Goal: Task Accomplishment & Management: Manage account settings

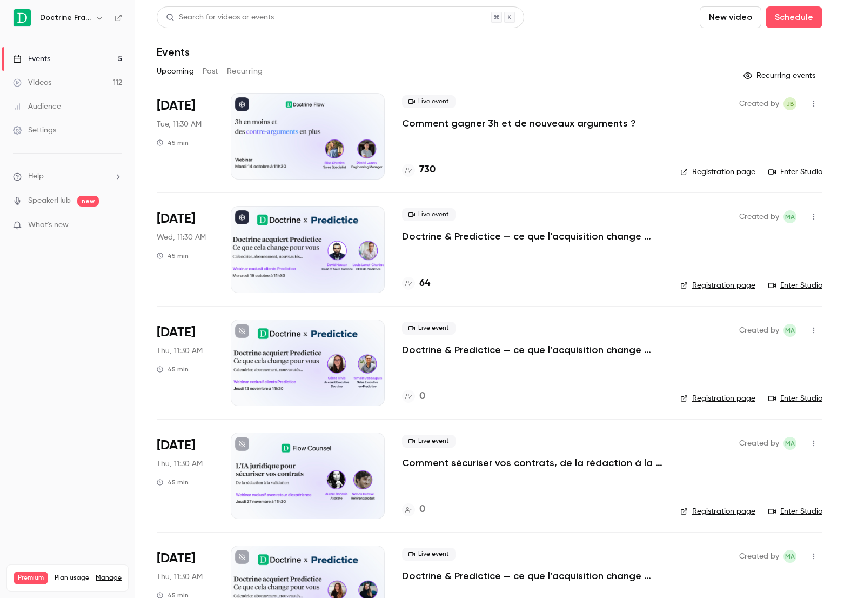
click at [528, 125] on p "Comment gagner 3h et de nouveaux arguments ?" at bounding box center [519, 123] width 234 height 13
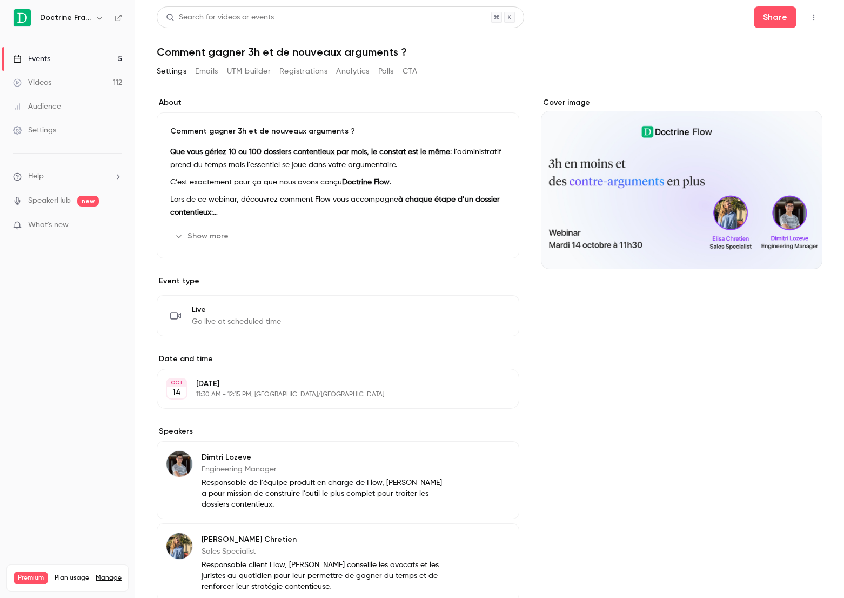
click at [296, 72] on button "Registrations" at bounding box center [303, 71] width 48 height 17
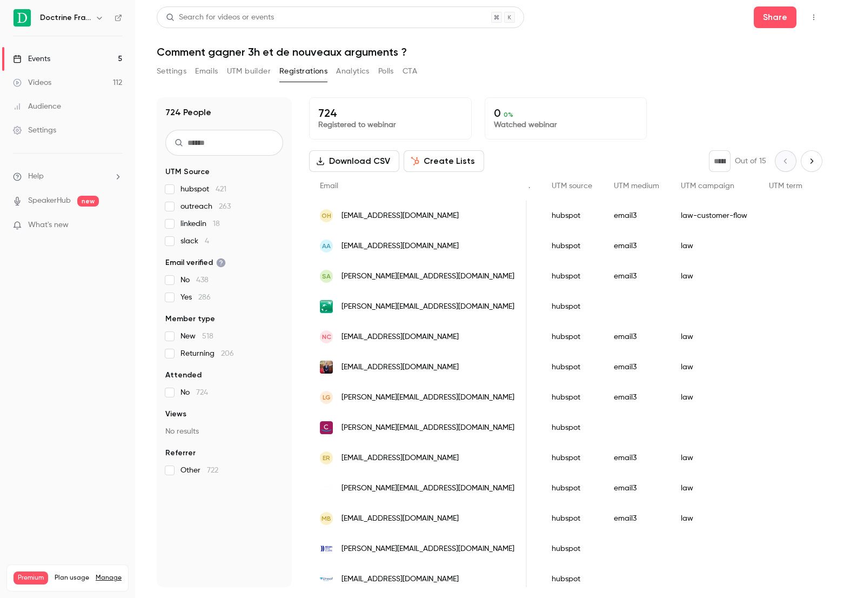
click at [68, 58] on link "Events 5" at bounding box center [67, 59] width 135 height 24
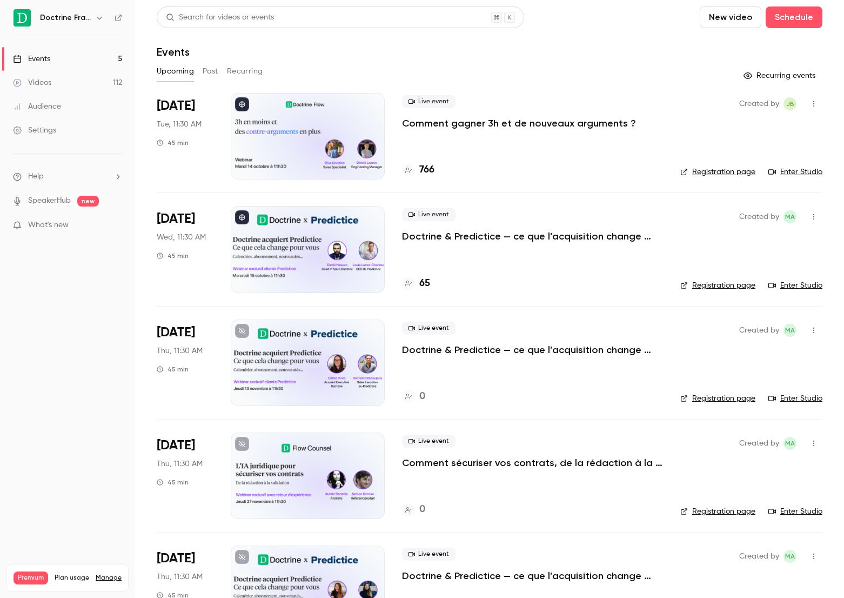
click at [546, 122] on p "Comment gagner 3h et de nouveaux arguments ?" at bounding box center [519, 123] width 234 height 13
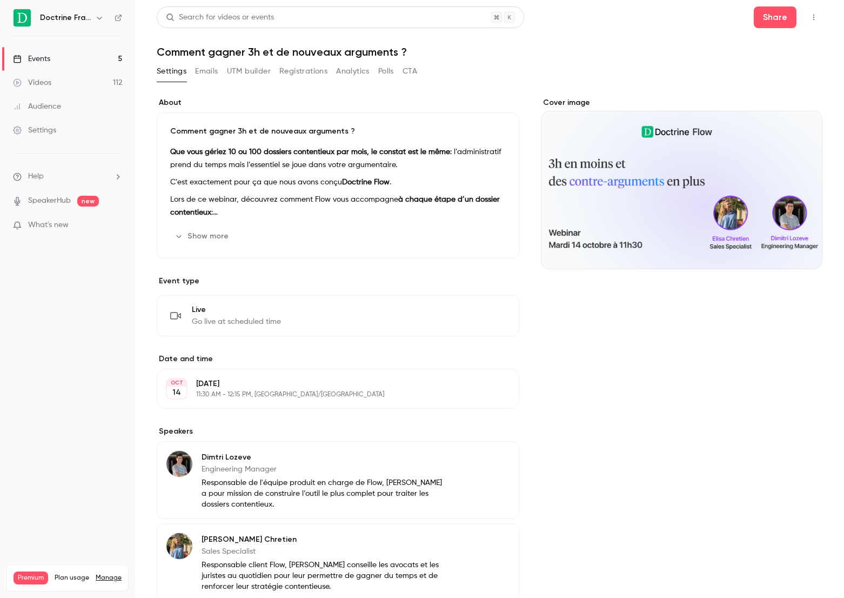
click at [282, 72] on button "Registrations" at bounding box center [303, 71] width 48 height 17
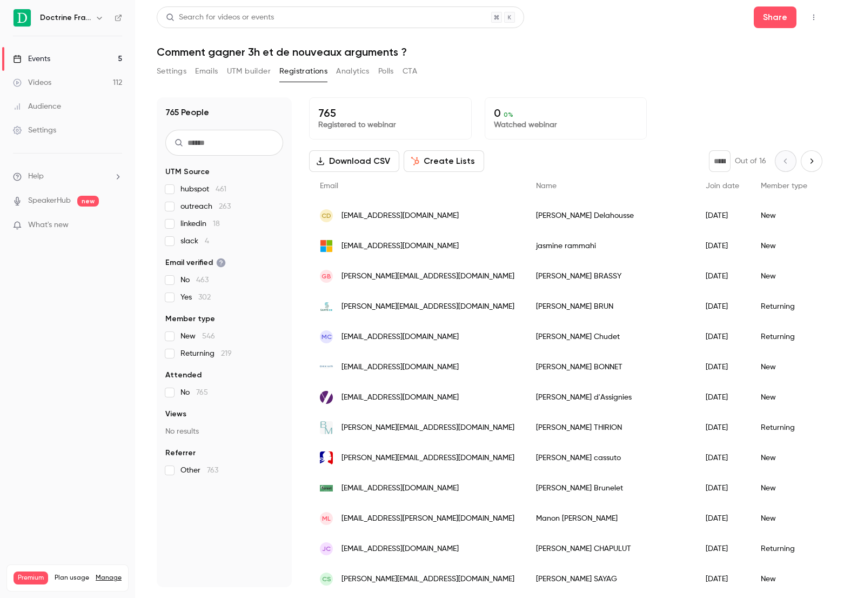
click at [85, 61] on link "Events 5" at bounding box center [67, 59] width 135 height 24
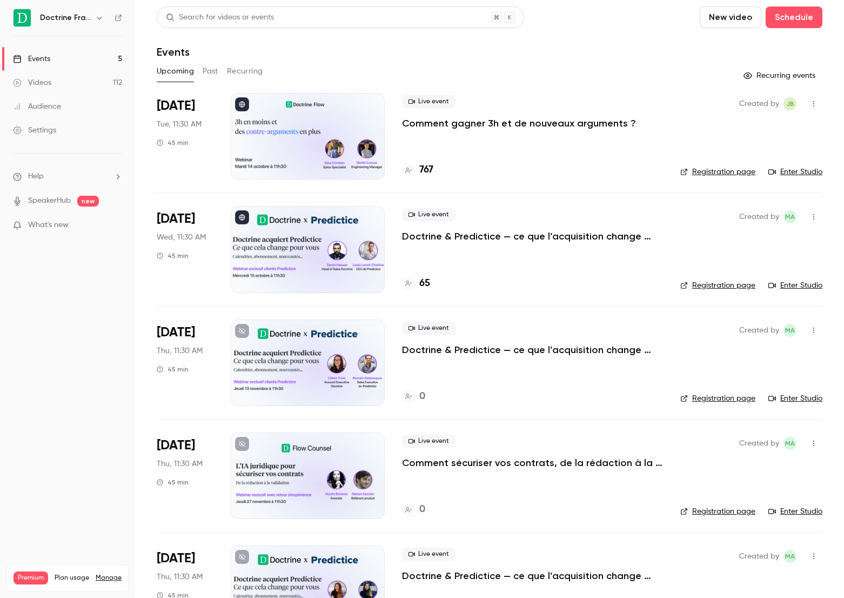
scroll to position [53, 0]
click at [460, 122] on p "Comment gagner 3h et de nouveaux arguments ?" at bounding box center [519, 123] width 234 height 13
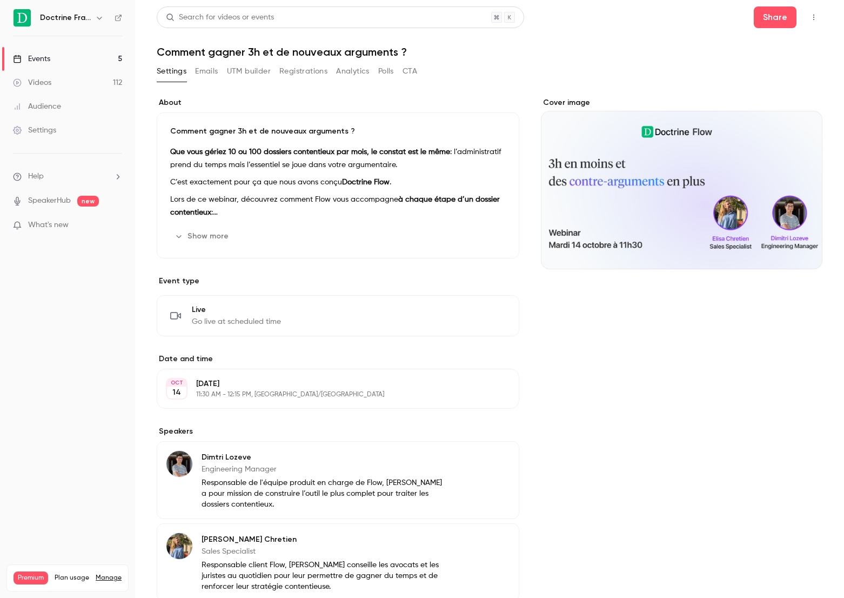
click at [316, 73] on button "Registrations" at bounding box center [303, 71] width 48 height 17
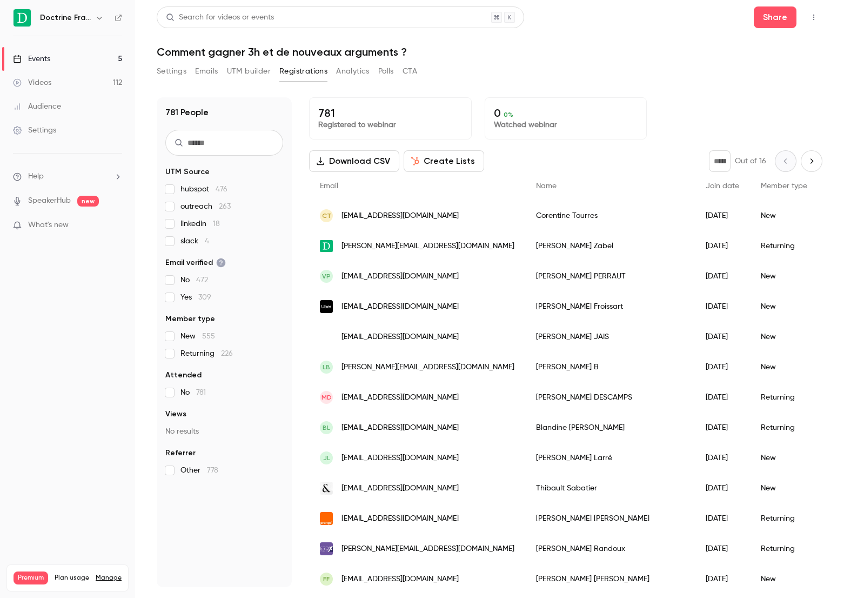
click at [83, 64] on link "Events 5" at bounding box center [67, 59] width 135 height 24
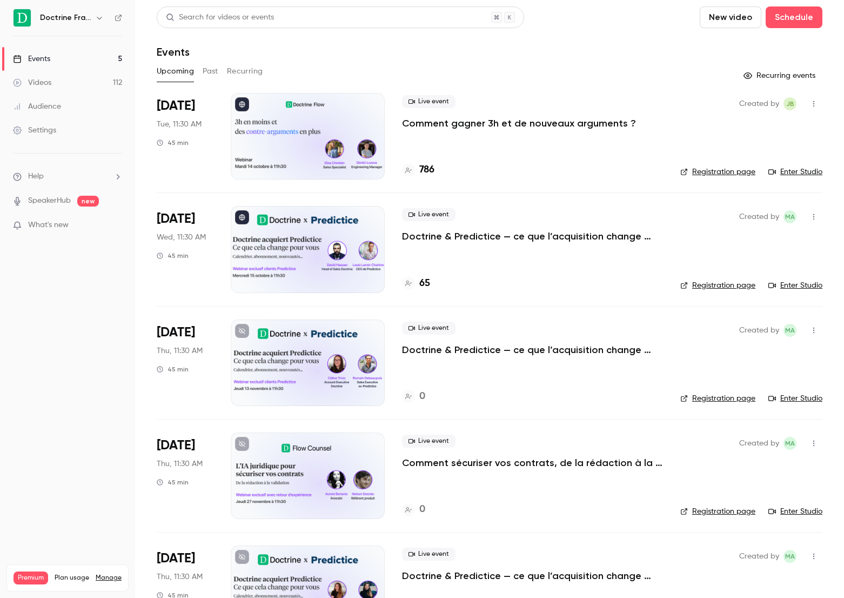
click at [439, 109] on div "Live event Comment gagner 3h et de nouveaux arguments ?" at bounding box center [532, 112] width 261 height 35
click at [439, 117] on p "Comment gagner 3h et de nouveaux arguments ?" at bounding box center [519, 123] width 234 height 13
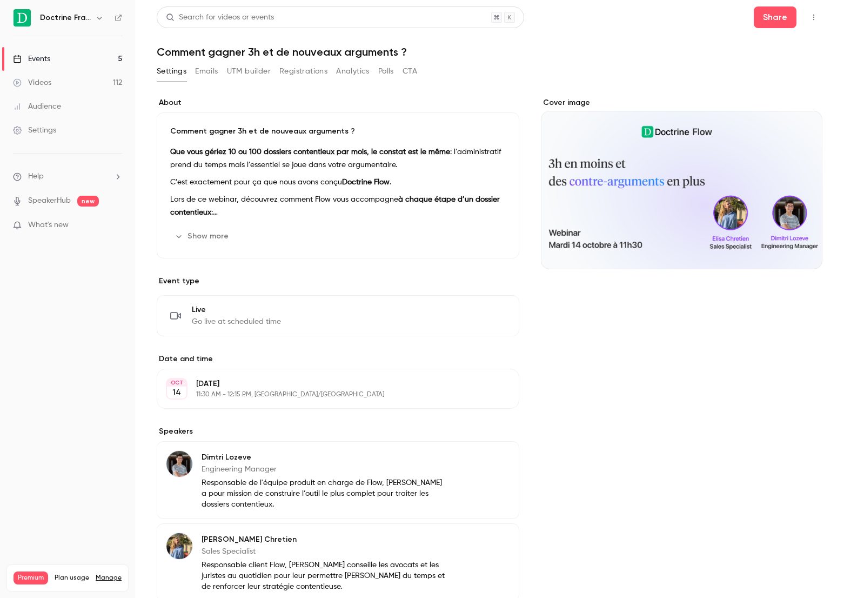
click at [303, 72] on button "Registrations" at bounding box center [303, 71] width 48 height 17
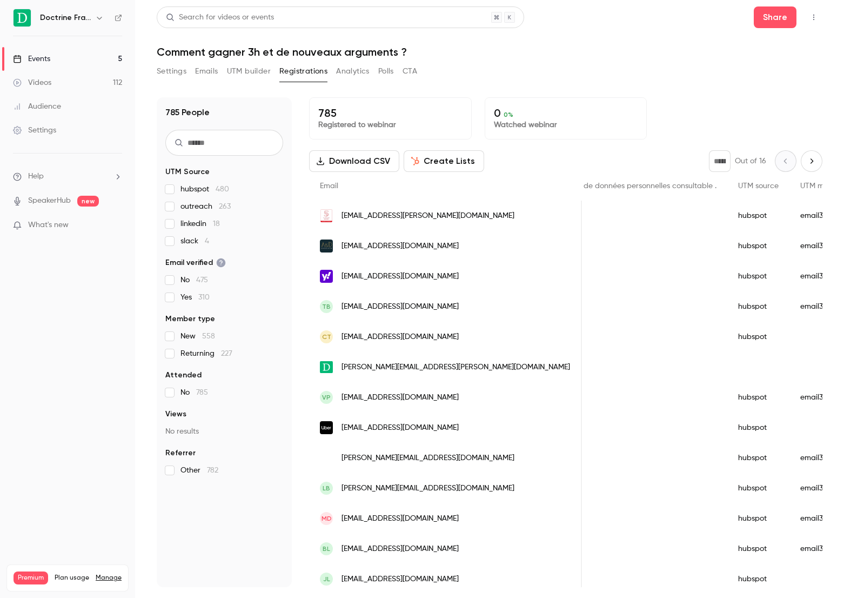
click at [813, 156] on button "Next page" at bounding box center [812, 161] width 22 height 22
type input "*"
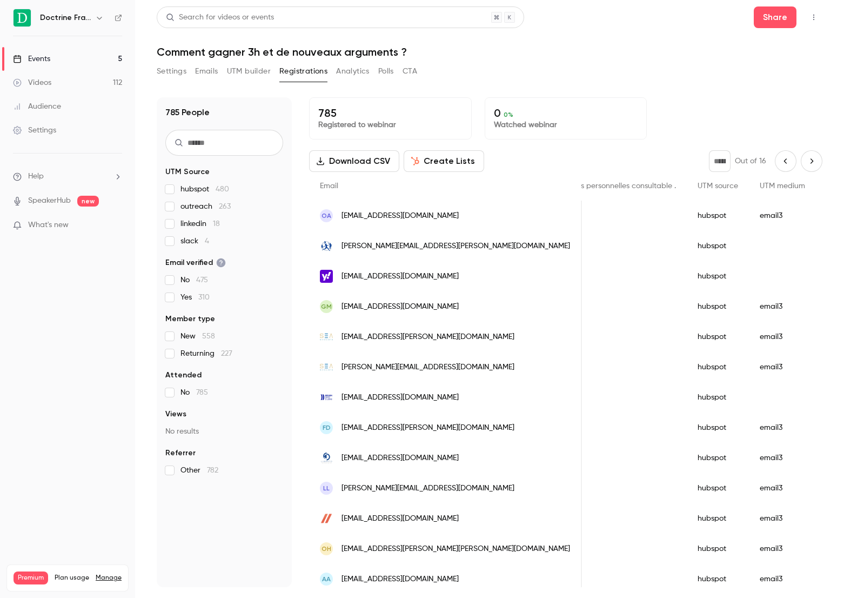
click at [182, 70] on button "Settings" at bounding box center [172, 71] width 30 height 17
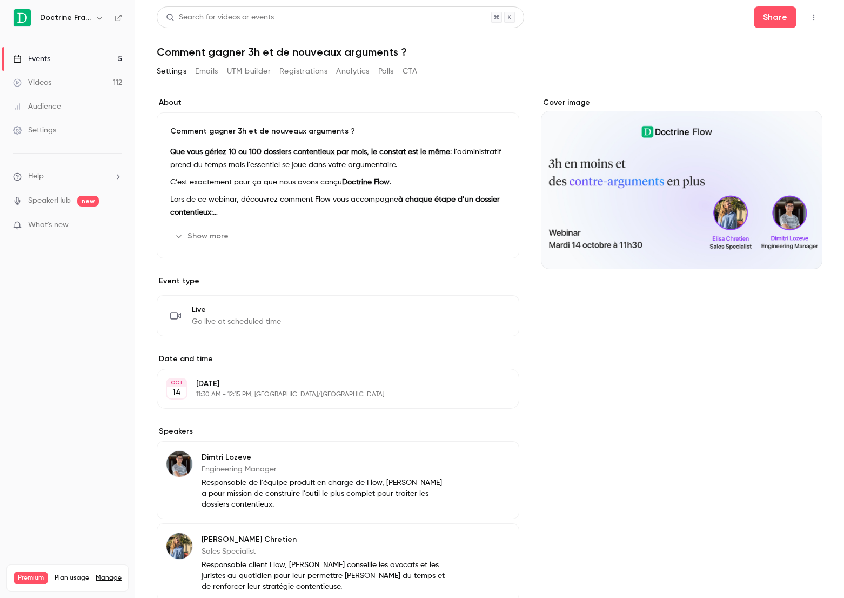
click at [182, 70] on button "Settings" at bounding box center [172, 71] width 30 height 17
click at [92, 42] on ul "Events 5 Videos 112 Audience Settings" at bounding box center [67, 94] width 135 height 117
click at [92, 50] on link "Events 5" at bounding box center [67, 59] width 135 height 24
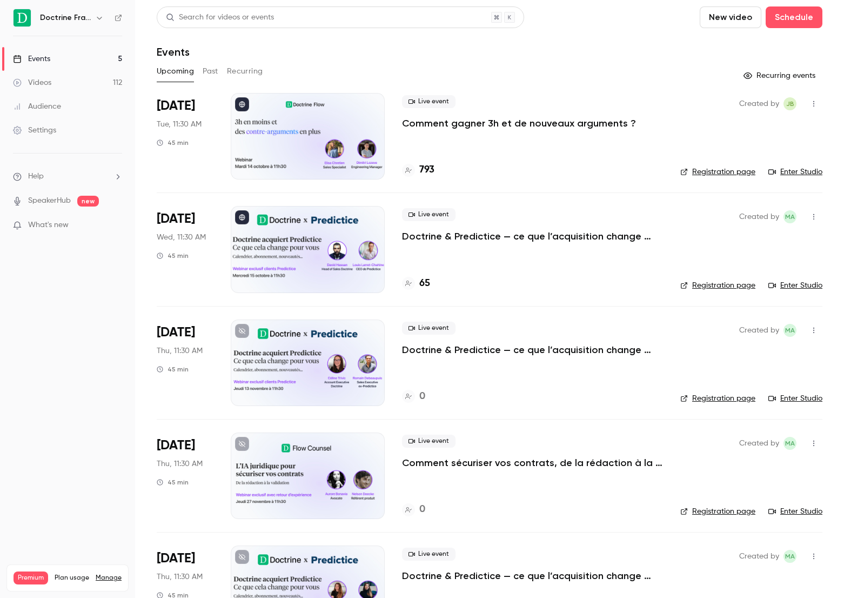
click at [477, 120] on p "Comment gagner 3h et de nouveaux arguments ?" at bounding box center [519, 123] width 234 height 13
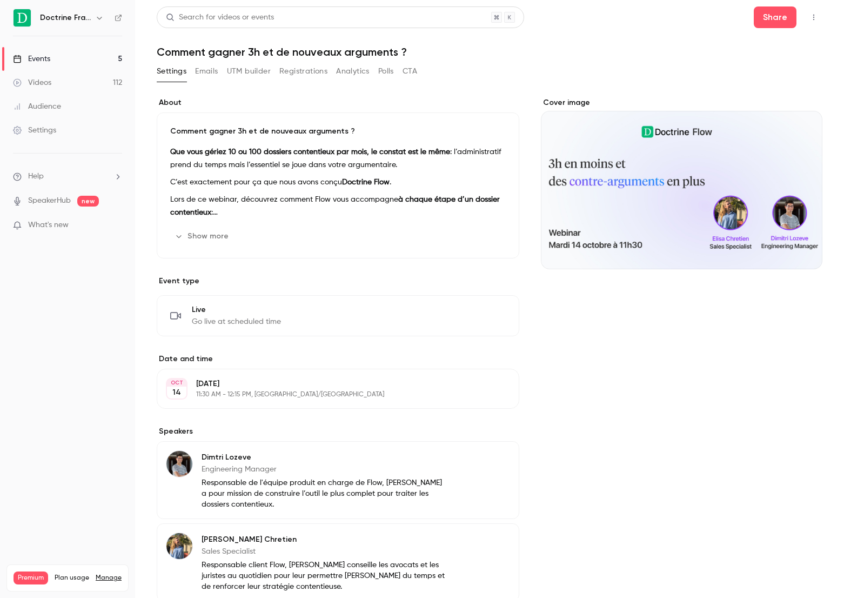
click at [293, 71] on button "Registrations" at bounding box center [303, 71] width 48 height 17
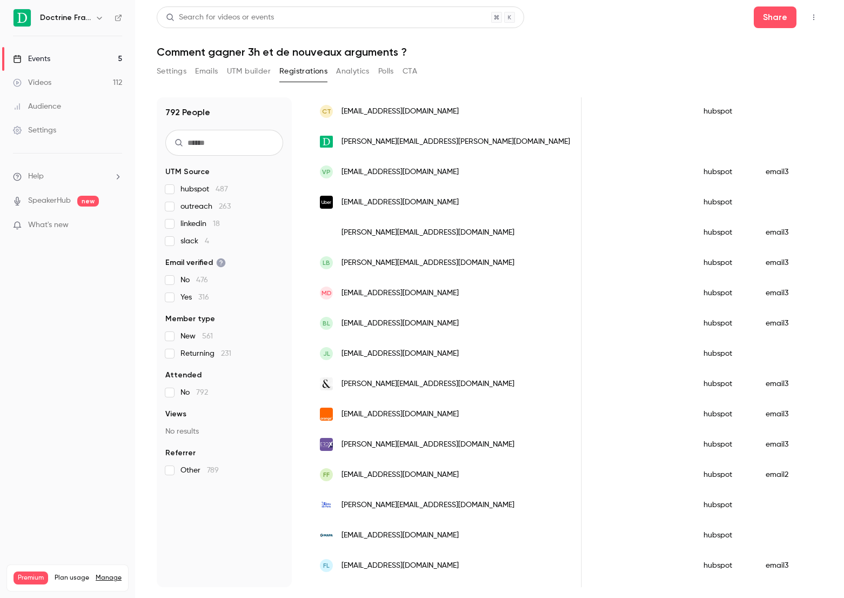
scroll to position [454, 0]
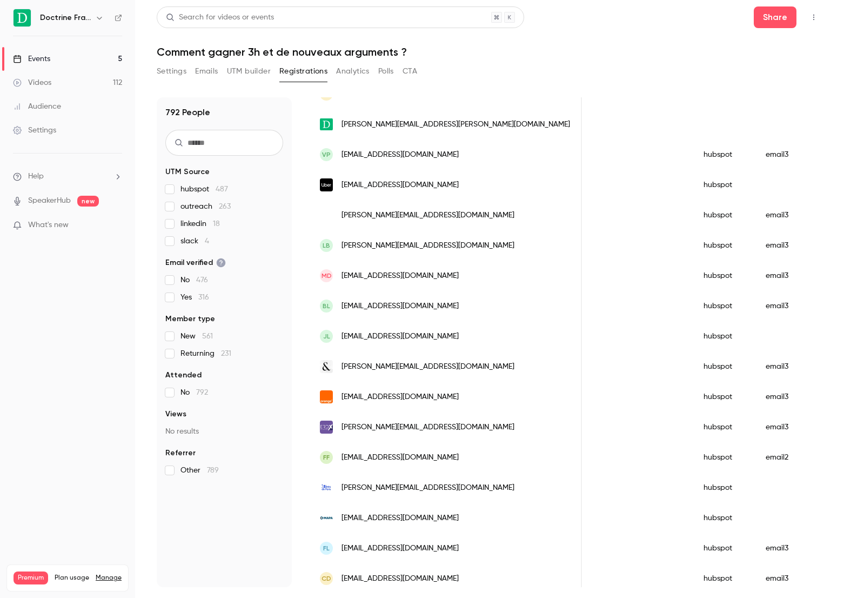
click at [75, 59] on link "Events 5" at bounding box center [67, 59] width 135 height 24
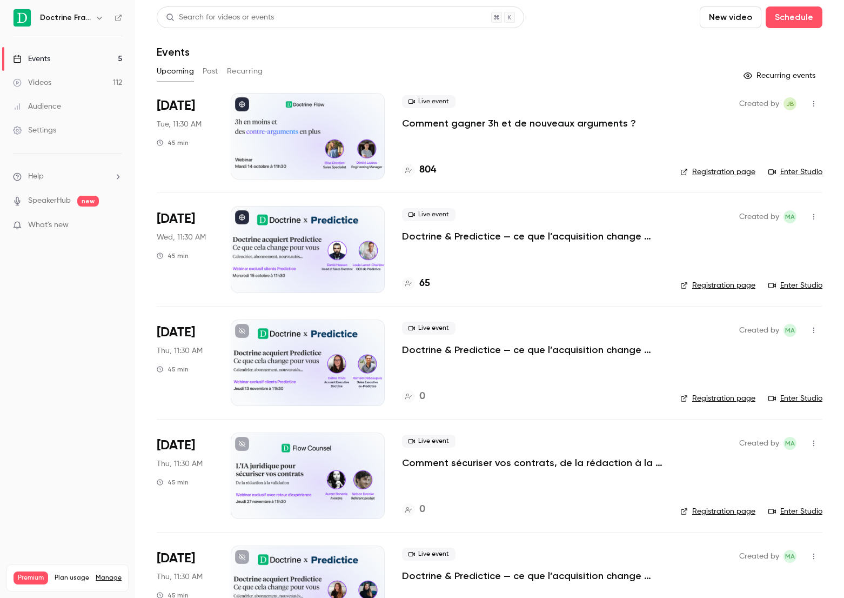
click at [547, 123] on p "Comment gagner 3h et de nouveaux arguments ?" at bounding box center [519, 123] width 234 height 13
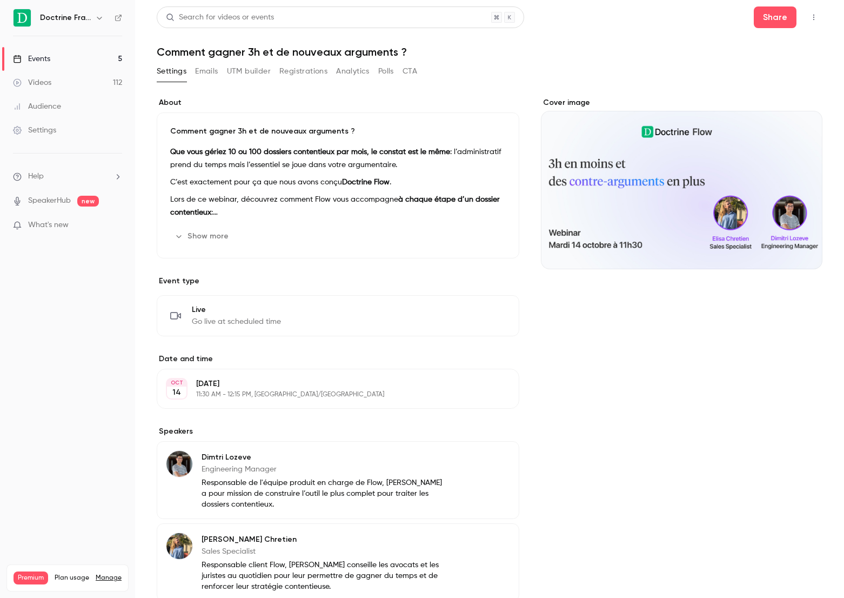
click at [285, 75] on button "Registrations" at bounding box center [303, 71] width 48 height 17
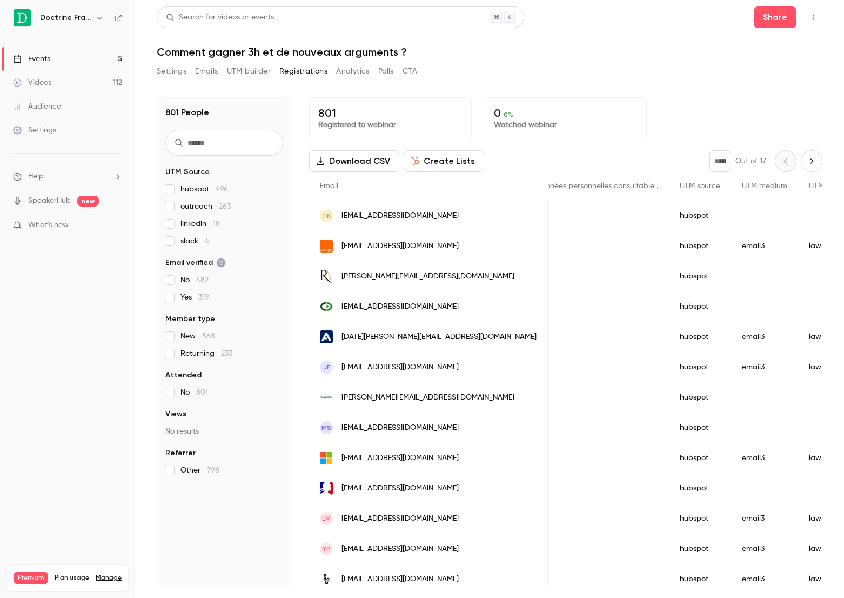
scroll to position [0, 1612]
click at [72, 61] on link "Events 5" at bounding box center [67, 59] width 135 height 24
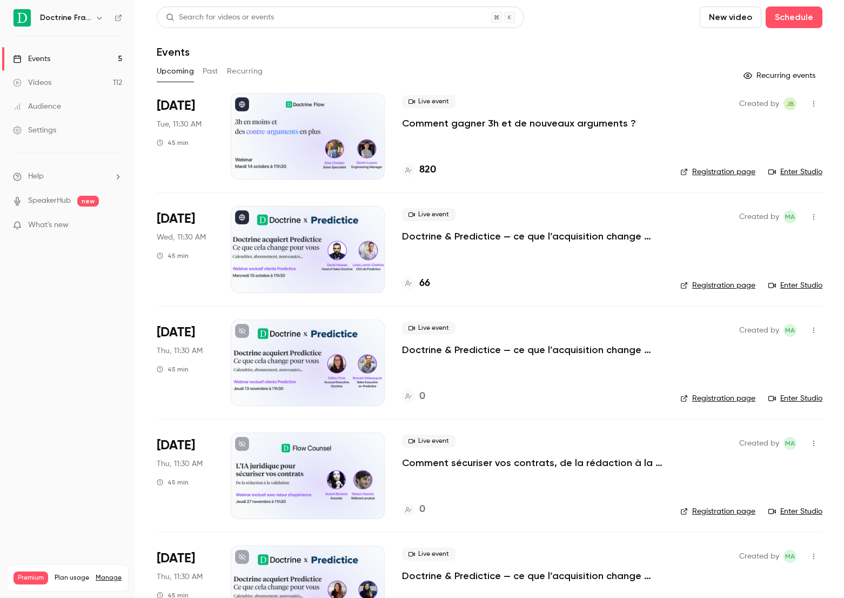
click at [465, 126] on p "Comment gagner 3h et de nouveaux arguments ?" at bounding box center [519, 123] width 234 height 13
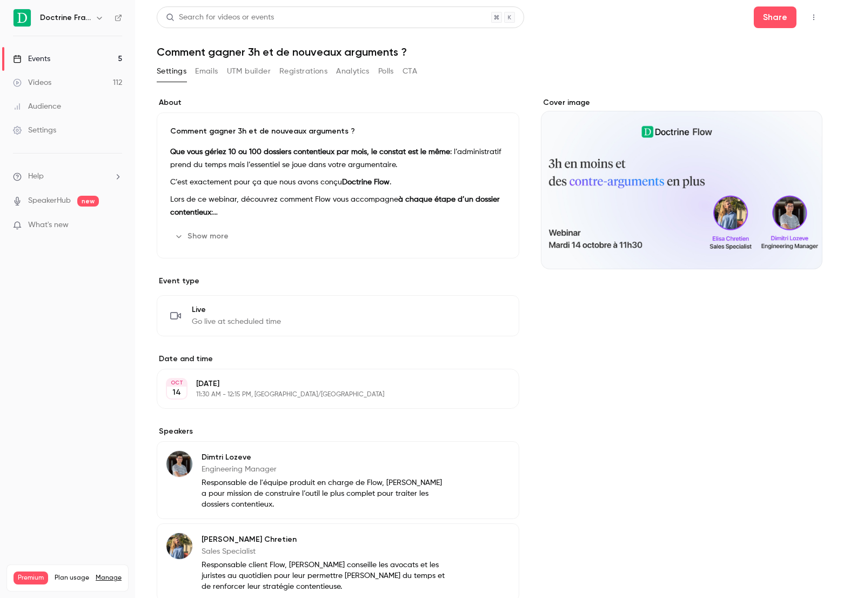
click at [304, 78] on button "Registrations" at bounding box center [303, 71] width 48 height 17
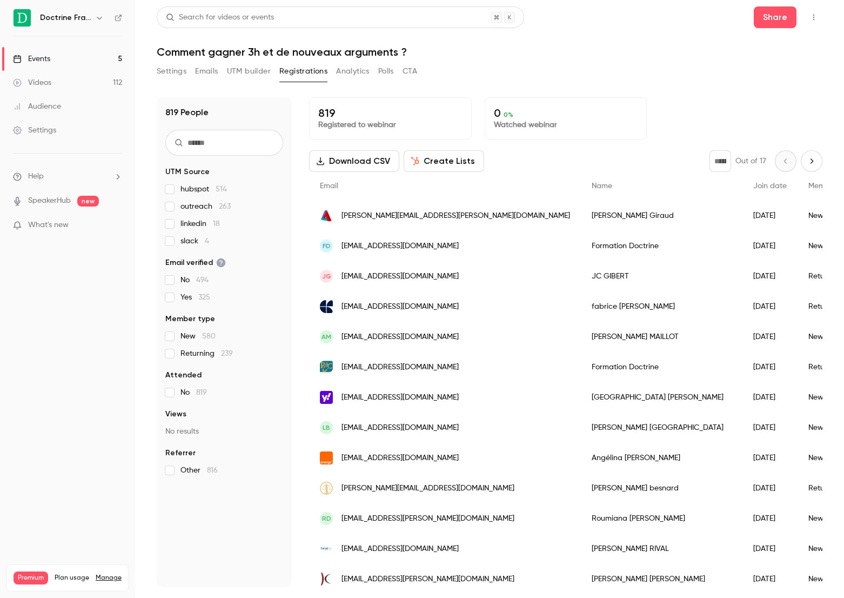
click at [364, 55] on h1 "Comment gagner 3h et de nouveaux arguments ?" at bounding box center [490, 51] width 666 height 13
click at [364, 69] on button "Analytics" at bounding box center [352, 71] width 33 height 17
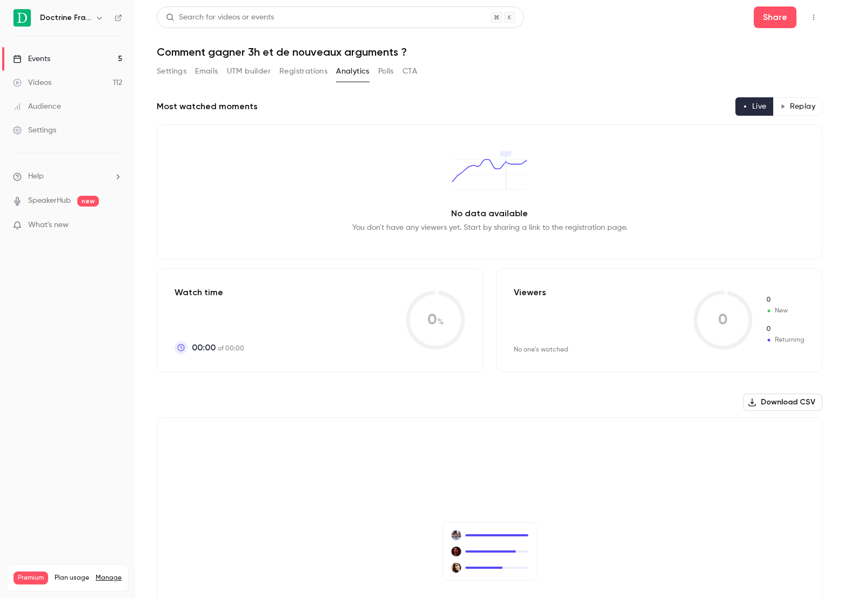
click at [213, 68] on button "Emails" at bounding box center [206, 71] width 23 height 17
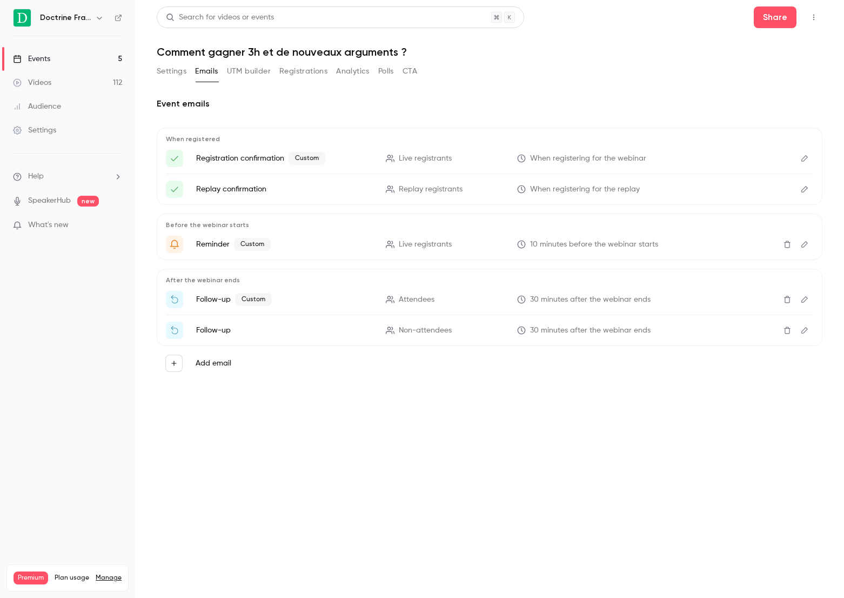
click at [801, 162] on icon "Edit" at bounding box center [804, 159] width 9 height 8
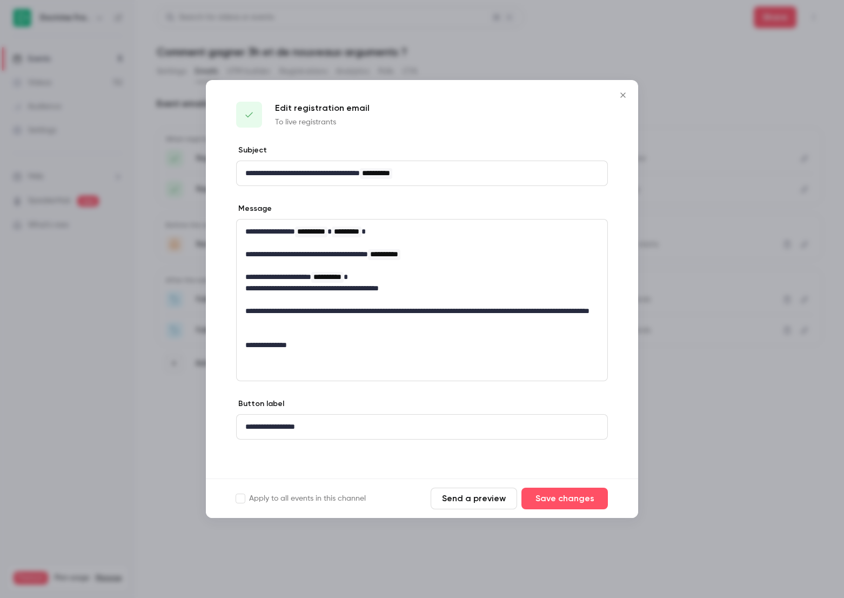
click at [759, 482] on div at bounding box center [422, 299] width 844 height 598
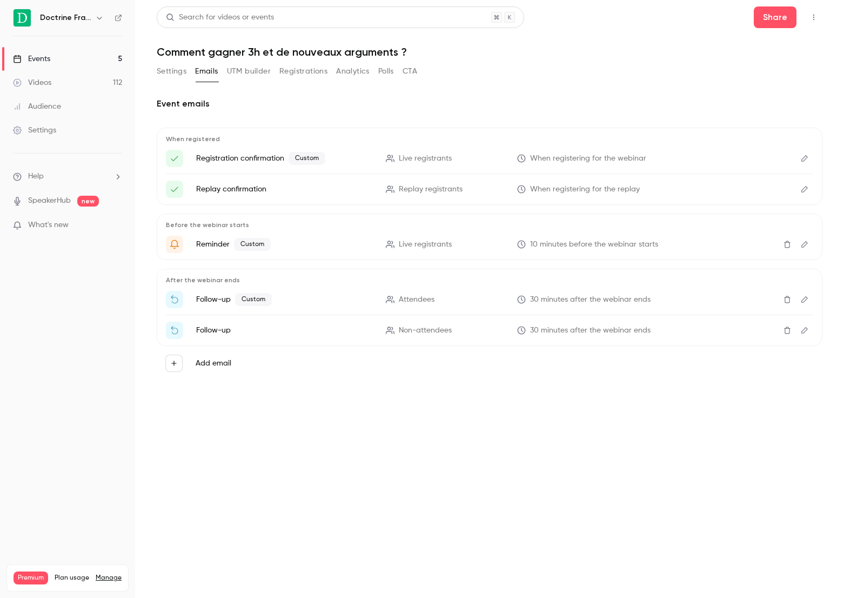
click at [800, 160] on icon "Edit" at bounding box center [804, 159] width 9 height 8
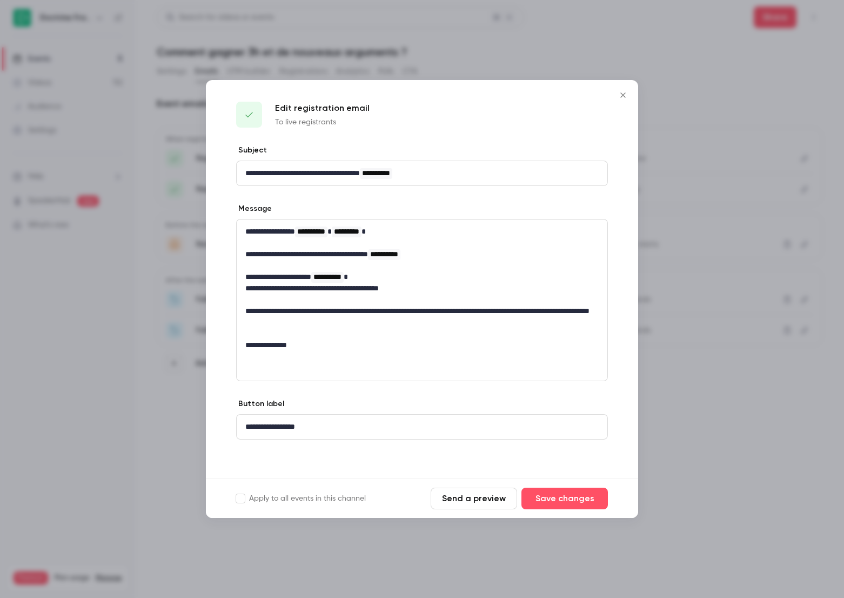
click at [802, 423] on div at bounding box center [422, 299] width 844 height 598
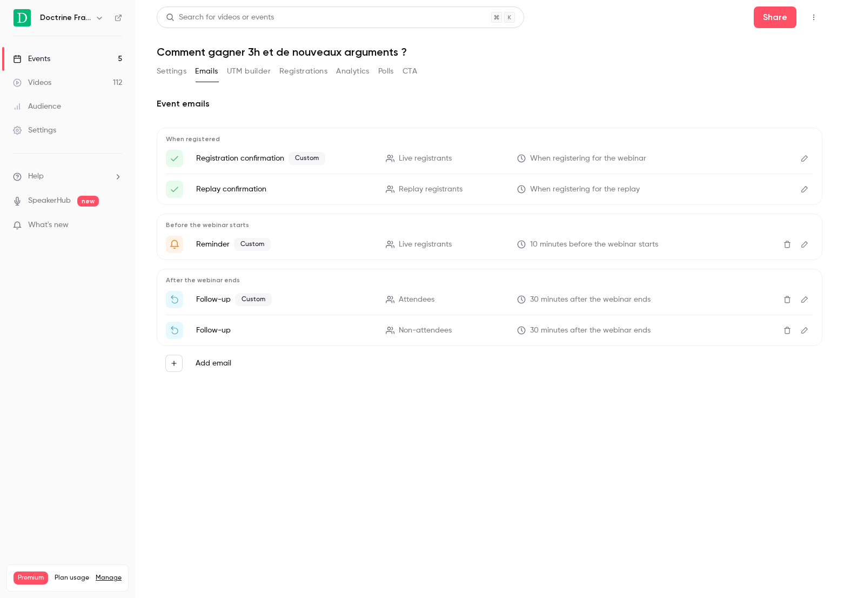
click at [805, 246] on icon "Edit" at bounding box center [804, 244] width 9 height 8
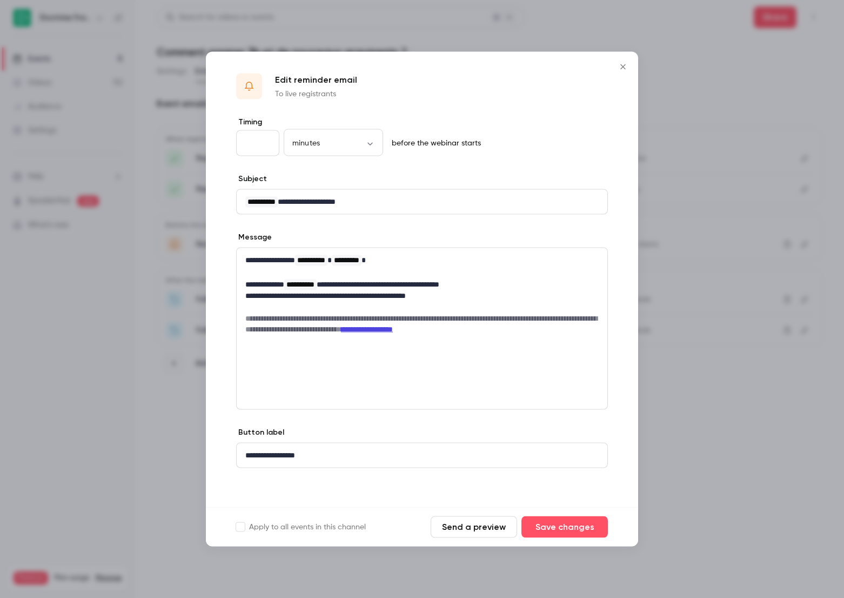
click at [752, 384] on div at bounding box center [422, 299] width 844 height 598
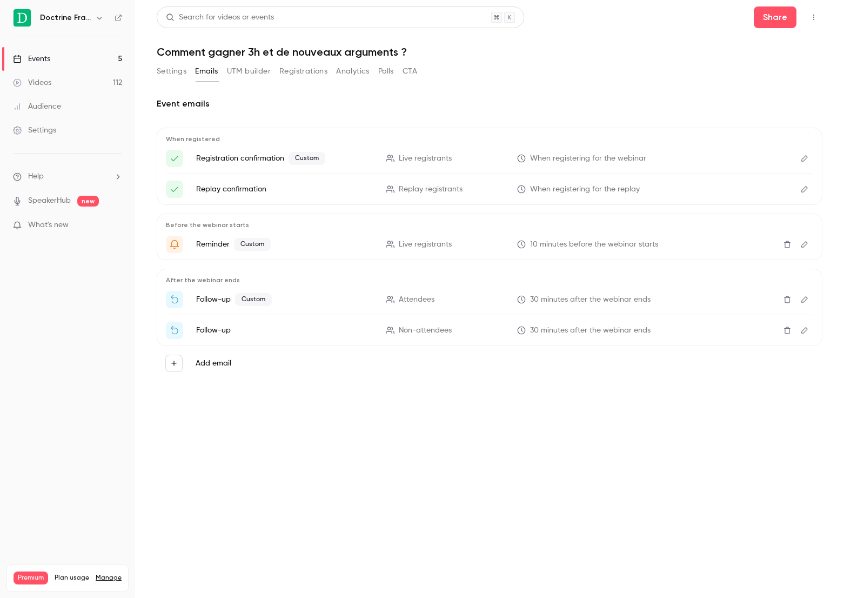
click at [797, 240] on button "Edit" at bounding box center [804, 244] width 17 height 17
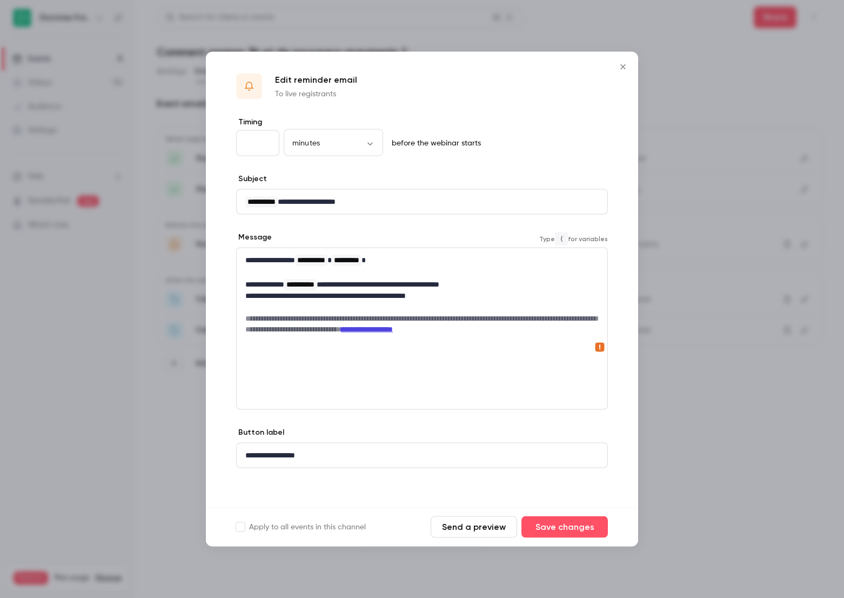
click at [393, 332] on link "**********" at bounding box center [367, 329] width 52 height 8
click at [393, 328] on link "**********" at bounding box center [367, 329] width 52 height 8
click at [393, 329] on link "**********" at bounding box center [367, 329] width 52 height 8
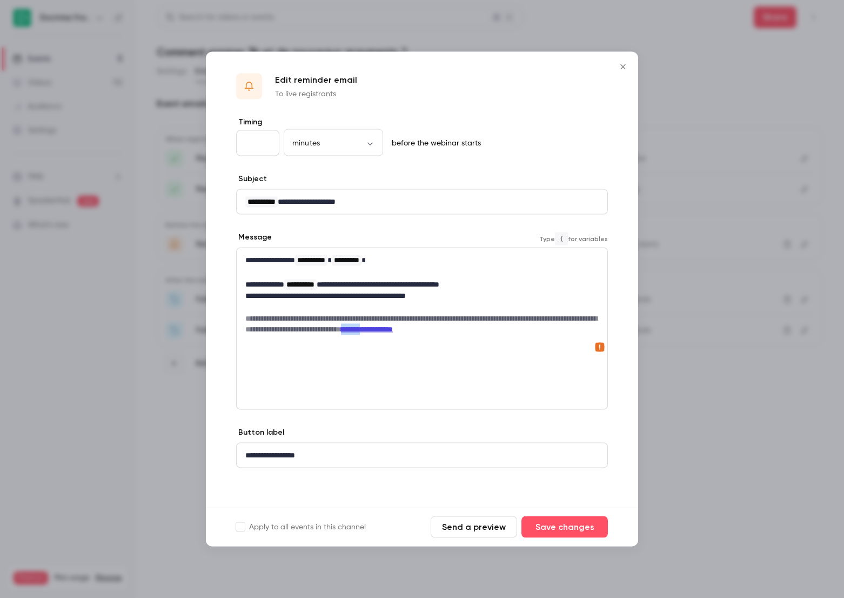
click at [393, 329] on link "**********" at bounding box center [367, 329] width 52 height 8
click at [393, 330] on link "**********" at bounding box center [367, 329] width 52 height 8
click at [393, 329] on link "**********" at bounding box center [367, 329] width 52 height 8
click at [393, 330] on link "**********" at bounding box center [367, 329] width 52 height 8
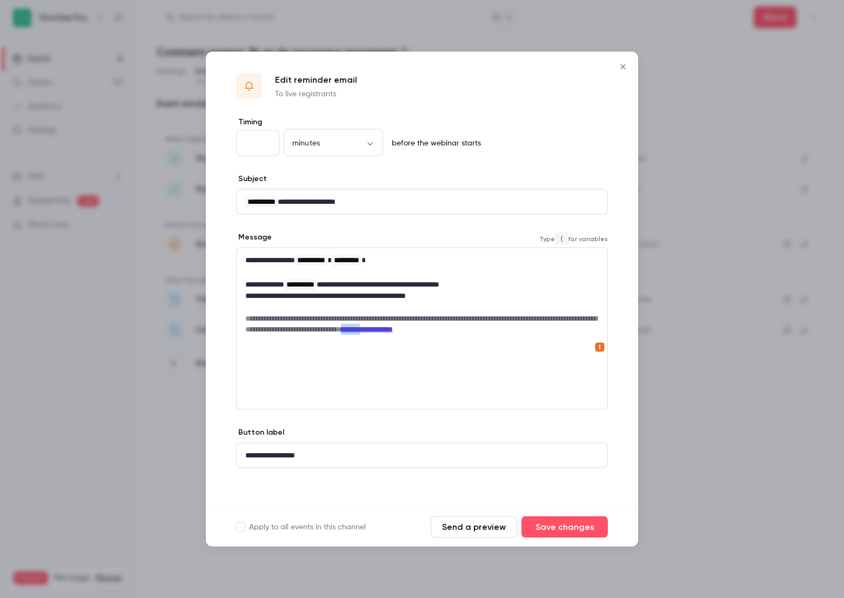
click at [393, 330] on link "**********" at bounding box center [367, 329] width 52 height 8
click at [497, 345] on icon "link" at bounding box center [492, 348] width 9 height 8
click at [492, 351] on input "**********" at bounding box center [498, 347] width 108 height 19
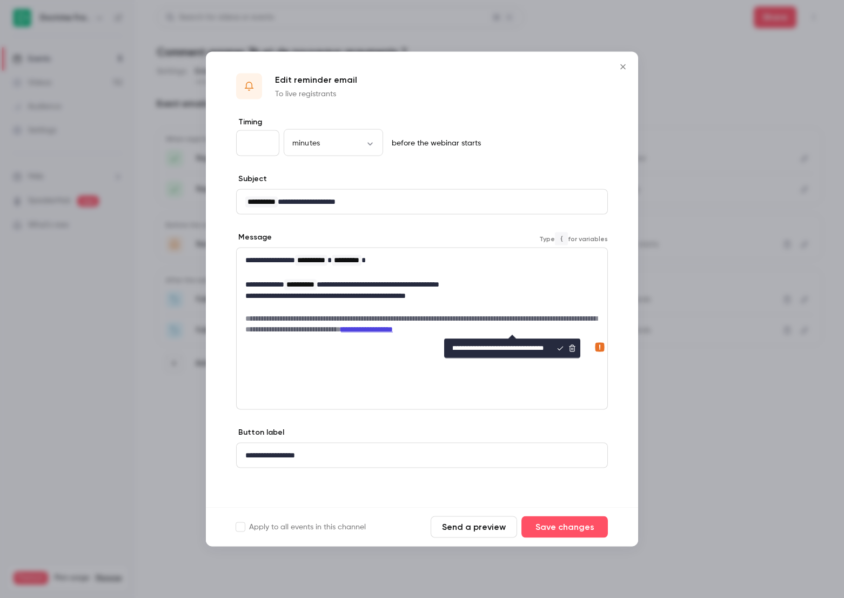
click at [492, 351] on input "**********" at bounding box center [498, 347] width 108 height 19
click at [250, 313] on h6 "**********" at bounding box center [421, 324] width 353 height 22
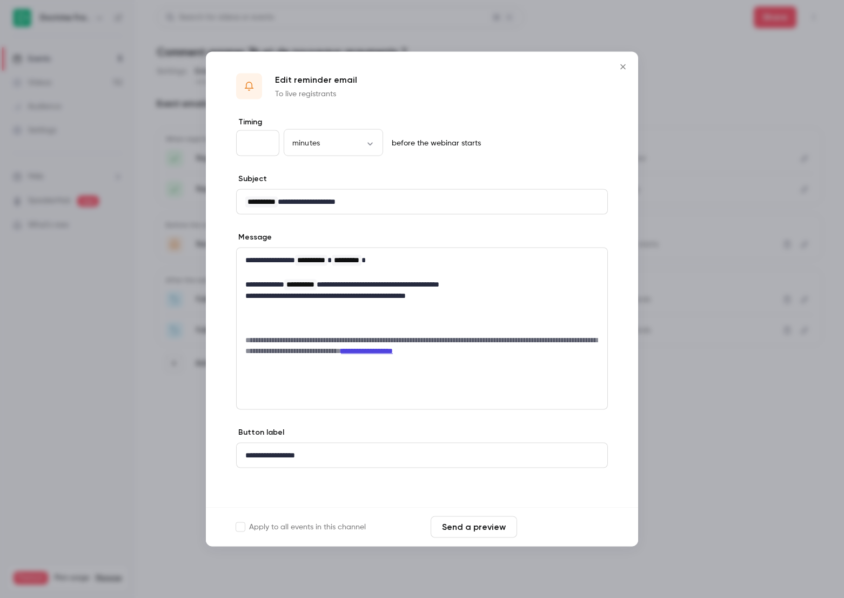
click at [556, 529] on button "Save changes" at bounding box center [564, 527] width 86 height 22
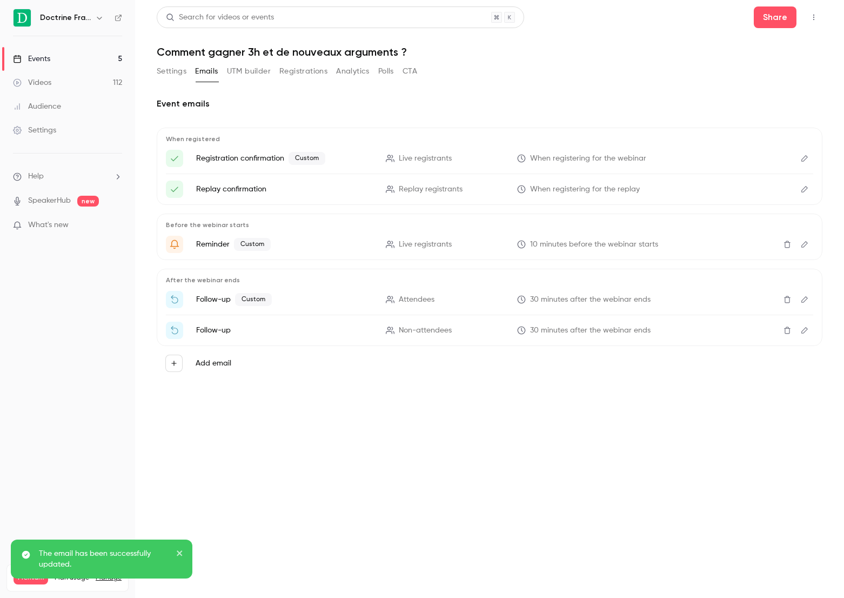
click at [801, 301] on icon "Edit" at bounding box center [804, 300] width 9 height 8
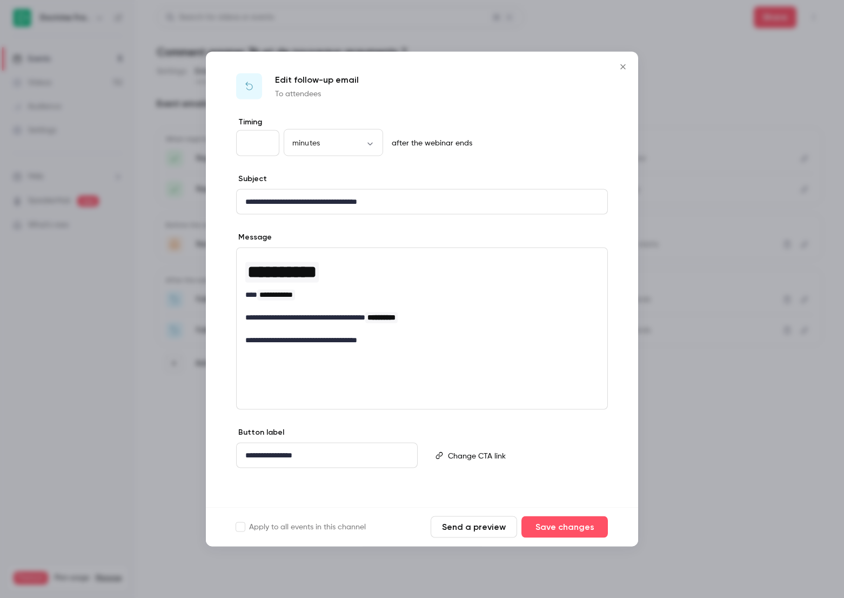
click at [776, 440] on div at bounding box center [422, 299] width 844 height 598
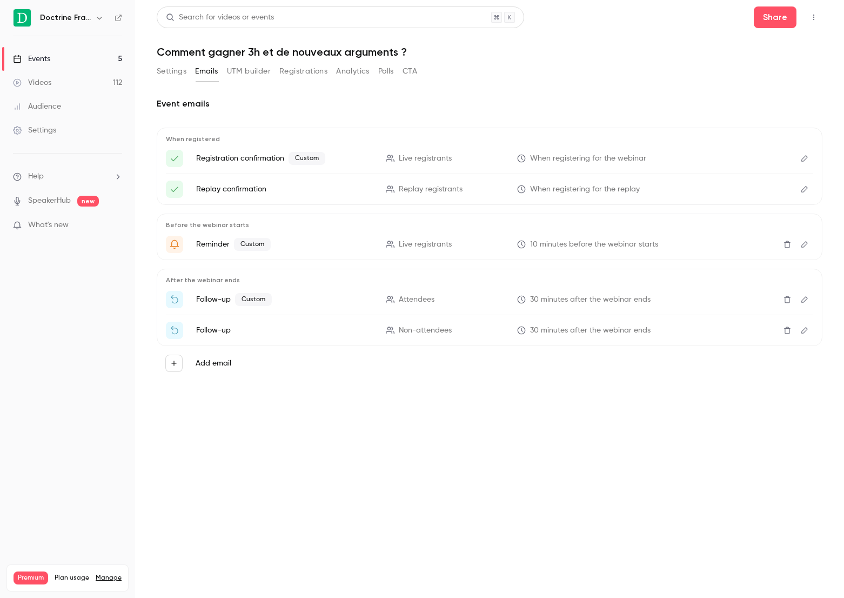
click at [104, 56] on link "Events 5" at bounding box center [67, 59] width 135 height 24
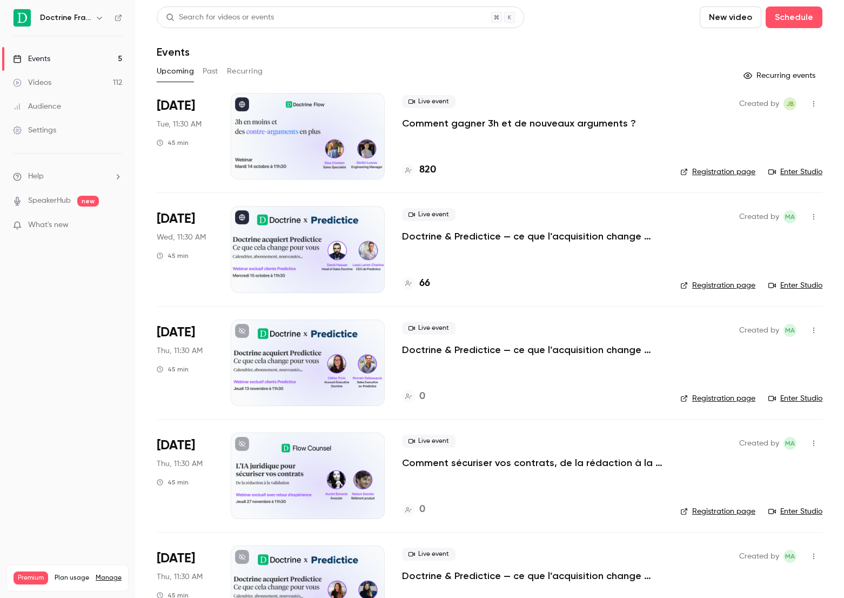
click at [506, 126] on p "Comment gagner 3h et de nouveaux arguments ?" at bounding box center [519, 123] width 234 height 13
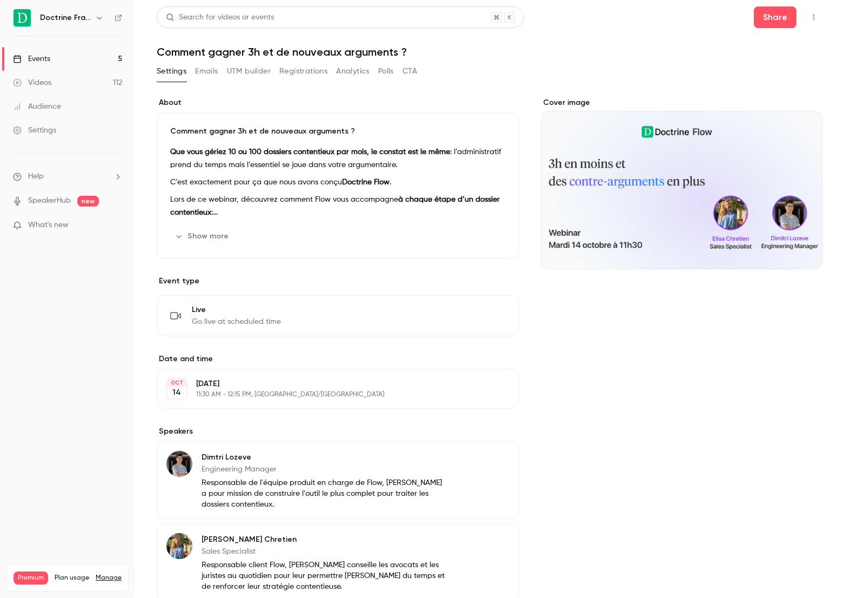
click at [300, 71] on button "Registrations" at bounding box center [303, 71] width 48 height 17
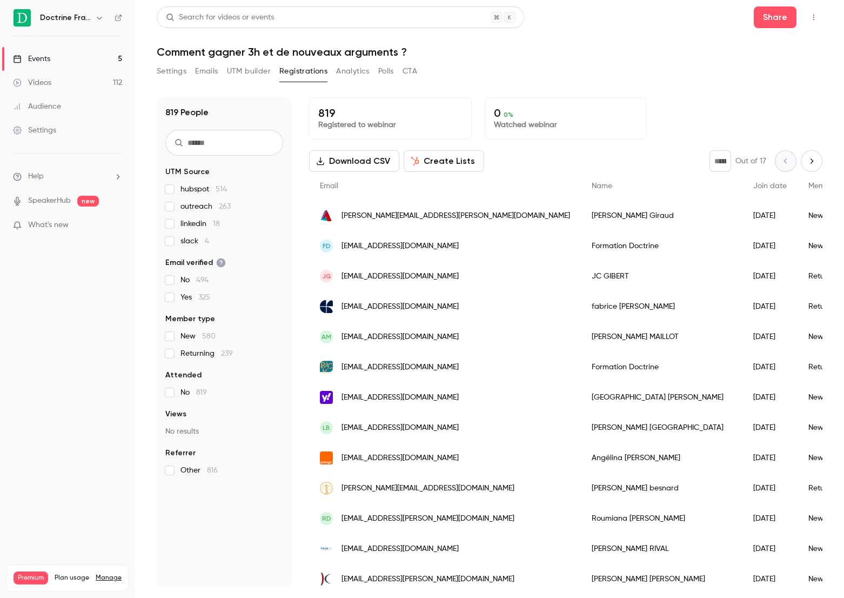
click at [368, 158] on button "Download CSV" at bounding box center [354, 161] width 90 height 22
click at [69, 61] on link "Events 5" at bounding box center [67, 59] width 135 height 24
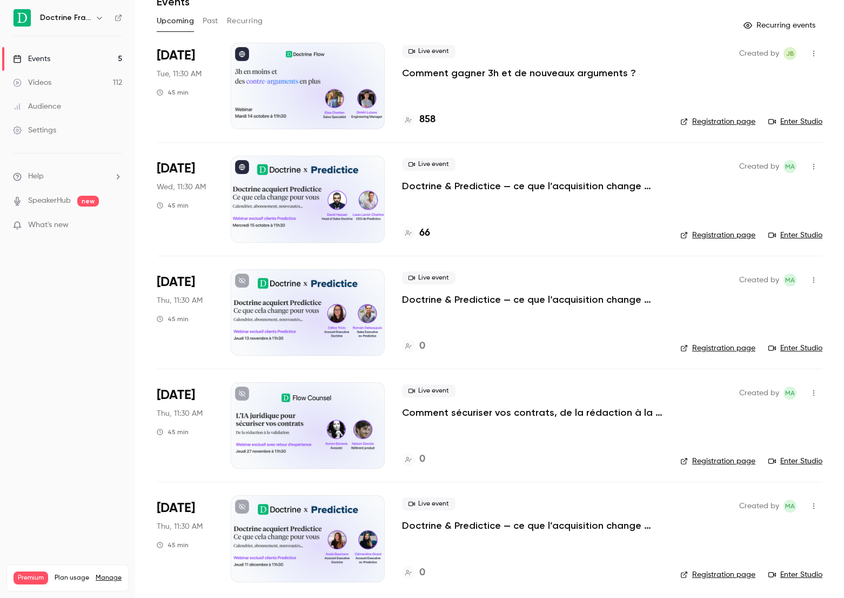
scroll to position [53, 0]
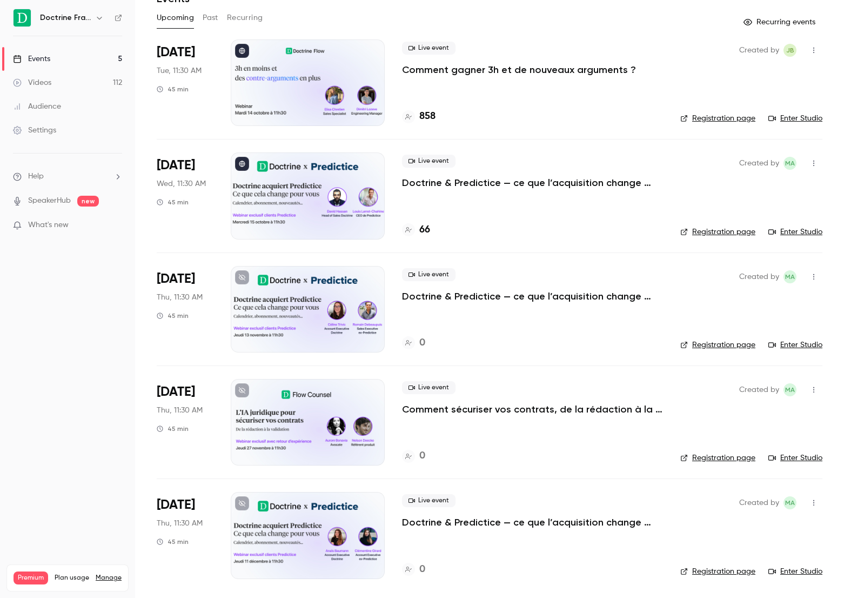
click at [95, 494] on nav "Doctrine France Events 5 Videos 112 Audience Settings Help SpeakerHub new What'…" at bounding box center [67, 299] width 135 height 598
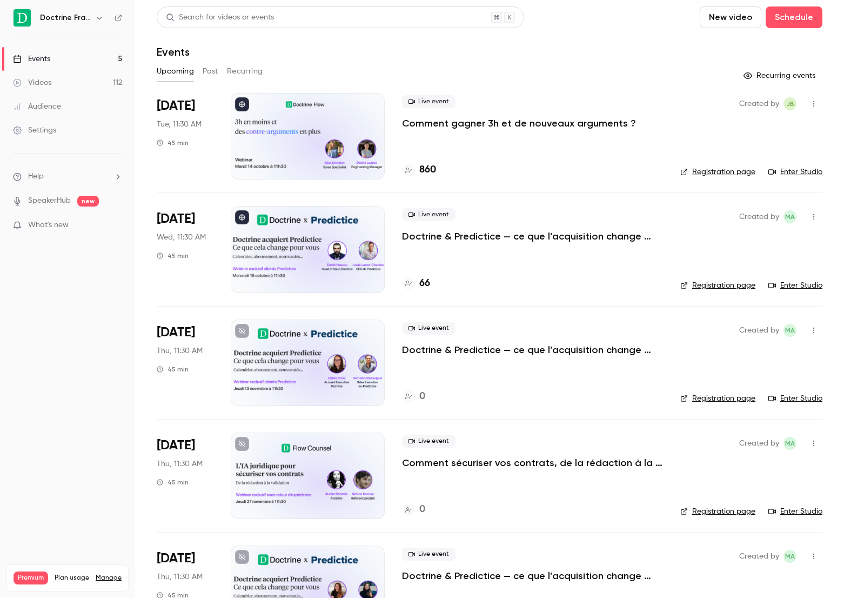
click at [210, 76] on button "Past" at bounding box center [211, 71] width 16 height 17
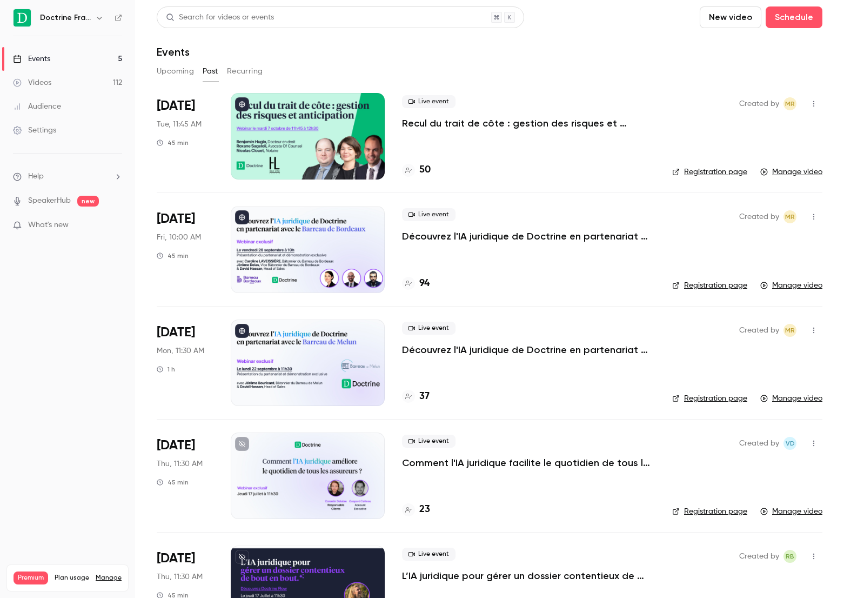
click at [191, 76] on button "Upcoming" at bounding box center [175, 71] width 37 height 17
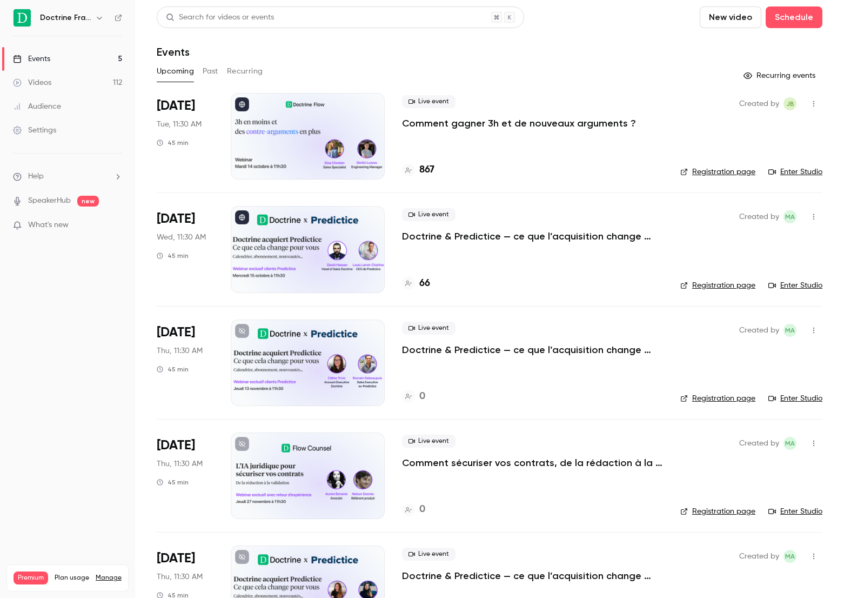
click at [42, 439] on nav "Doctrine France Events 5 Videos 112 Audience Settings Help SpeakerHub new What'…" at bounding box center [67, 299] width 135 height 598
